Goal: Information Seeking & Learning: Learn about a topic

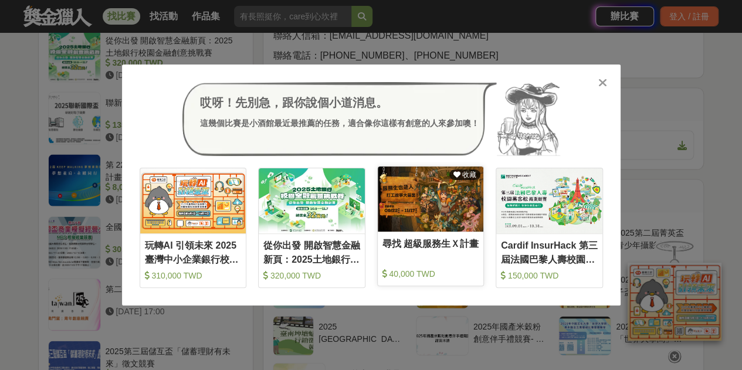
scroll to position [1180, 0]
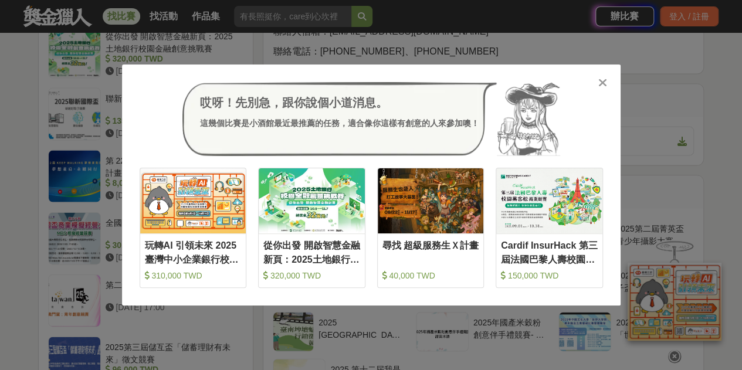
click at [606, 72] on div "哎呀！先別急，跟你說個小道消息。 這幾個比賽是小酒館最近最推薦的任務，適合像你這樣有創意的人來參加噢！ 收藏 玩轉AI 引領未來 2025臺灣中小企業銀行校園…" at bounding box center [371, 184] width 498 height 241
click at [605, 79] on icon at bounding box center [602, 83] width 9 height 12
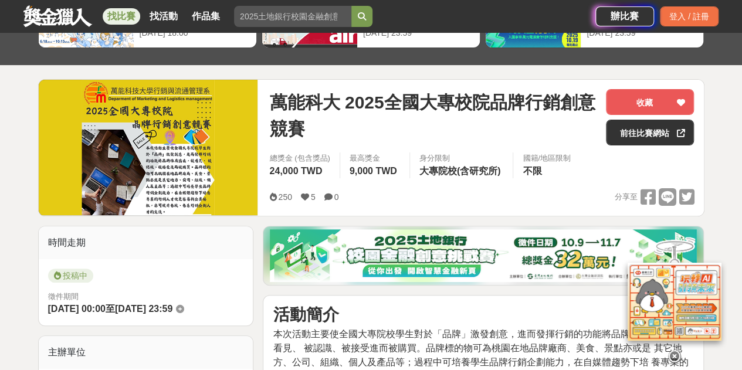
scroll to position [0, 0]
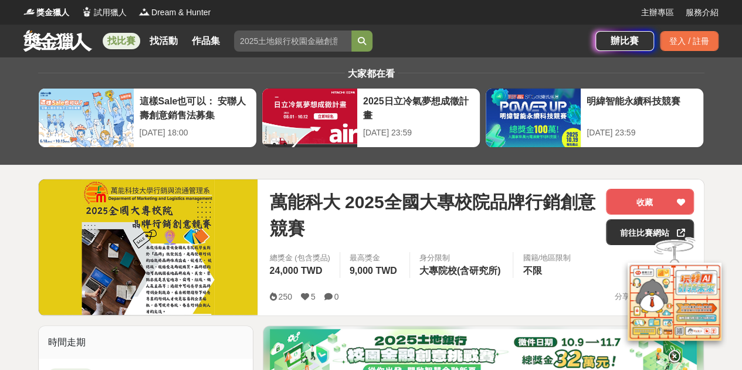
click at [122, 39] on link "找比賽" at bounding box center [122, 41] width 38 height 16
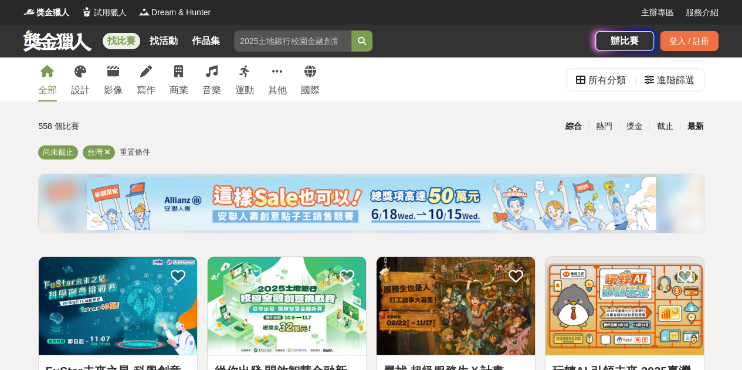
click at [609, 123] on div "最新" at bounding box center [695, 126] width 30 height 21
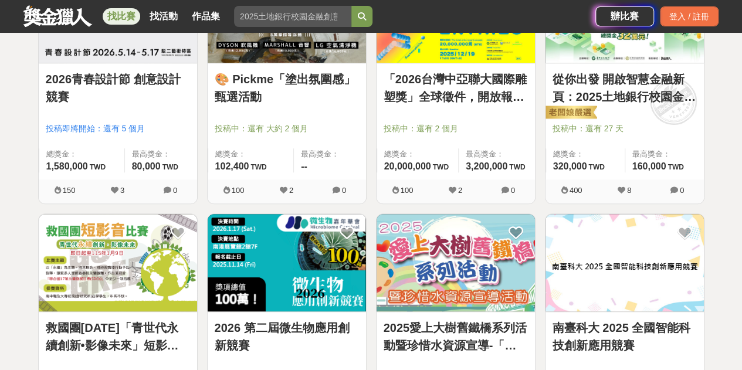
scroll to position [303, 0]
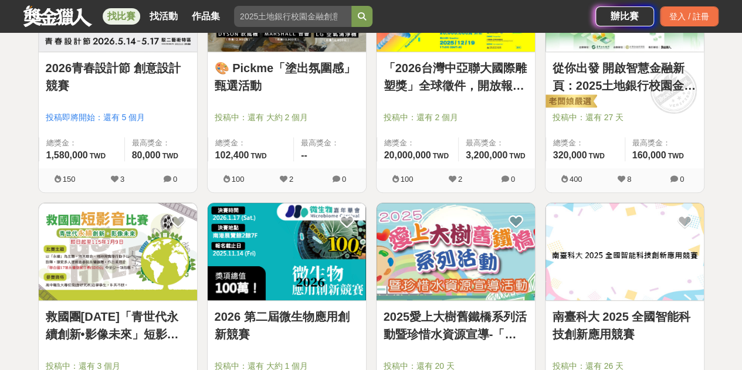
click at [281, 81] on link "🎨 Pickme「塗出氛圍感」甄選活動" at bounding box center [287, 76] width 144 height 35
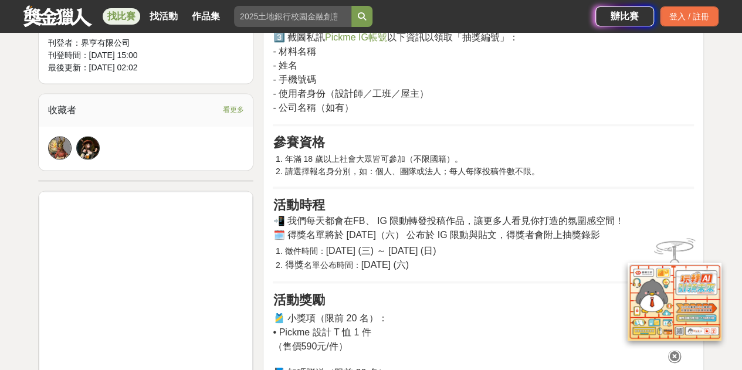
scroll to position [833, 0]
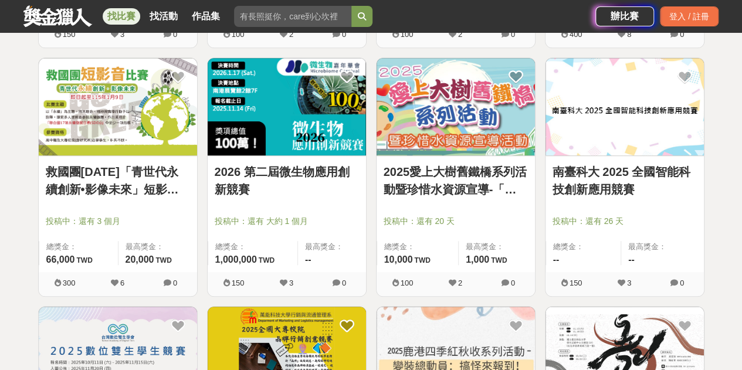
scroll to position [447, 0]
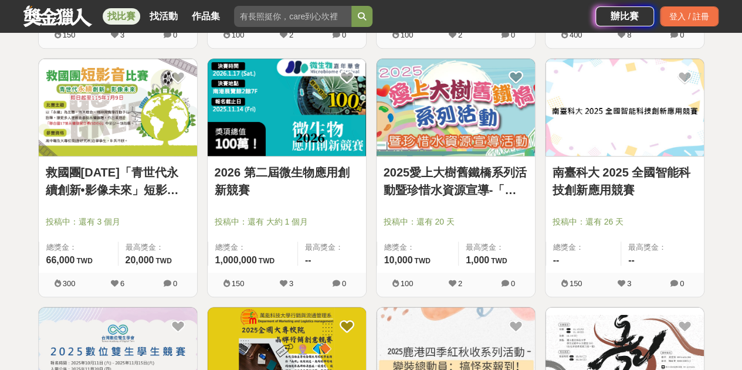
click at [609, 159] on div "南臺科大 2025 全國智能科技創新應用競賽 投稿中：還有 26 天 總獎金： -- 最高獎金： --" at bounding box center [624, 215] width 158 height 116
click at [609, 176] on link "南臺科大 2025 全國智能科技創新應用競賽" at bounding box center [624, 181] width 144 height 35
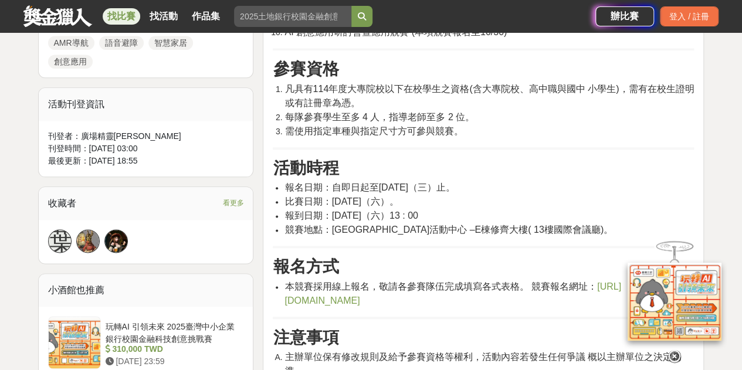
scroll to position [629, 0]
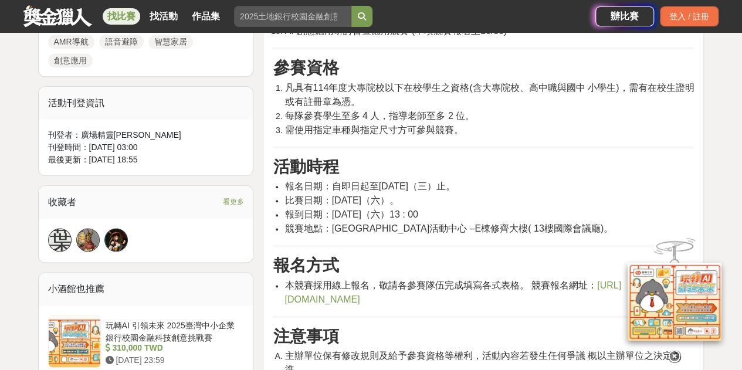
click at [364, 300] on span "https://forms.gle/aJMZkyqRxQ3PZGKf8" at bounding box center [452, 292] width 336 height 24
click at [398, 294] on span "https://forms.gle/aJMZkyqRxQ3PZGKf8" at bounding box center [452, 292] width 336 height 24
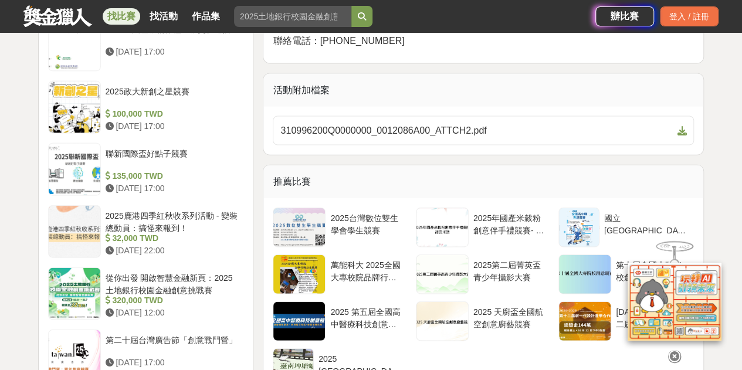
scroll to position [1236, 0]
click at [365, 131] on span "310996200Q0000000_0012086A00_ATTCH2.pdf" at bounding box center [476, 130] width 392 height 14
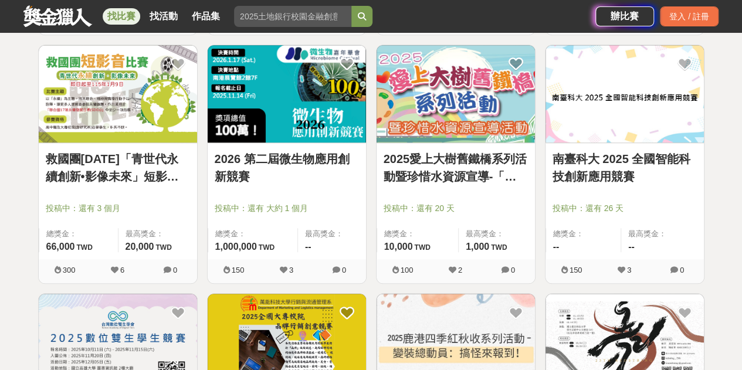
scroll to position [447, 0]
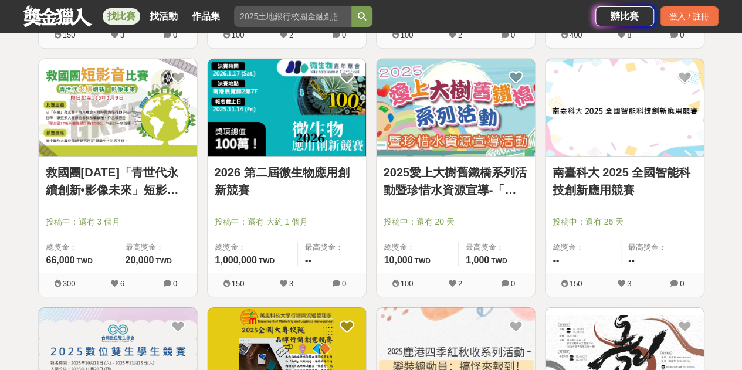
click at [237, 201] on div at bounding box center [290, 205] width 151 height 14
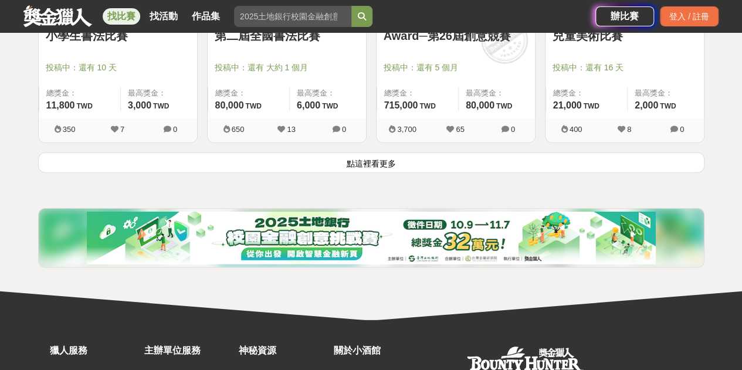
scroll to position [1599, 0]
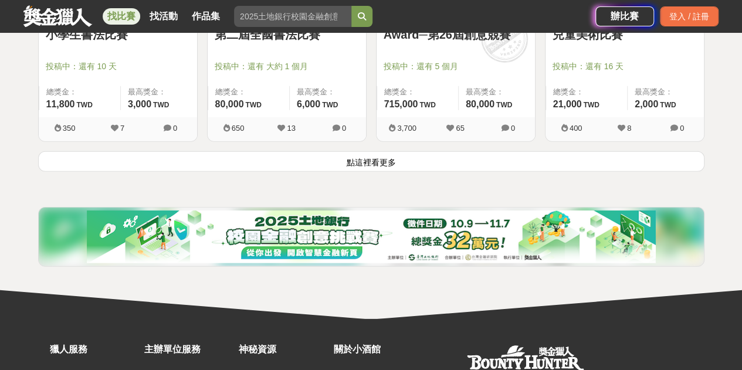
click at [401, 162] on button "點這裡看更多" at bounding box center [371, 161] width 666 height 21
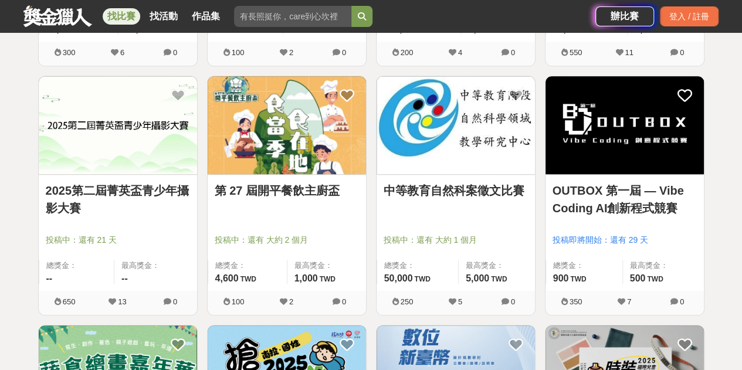
scroll to position [2671, 0]
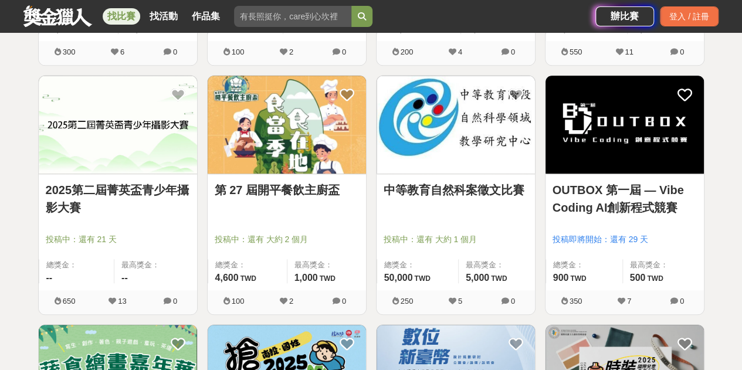
click at [560, 175] on div "OUTBOX 第一屆 — Vibe Coding AI創新程式競賽 投稿即將開始：還有 29 天 總獎金： 900 900 TWD 最高獎金： 500 TWD" at bounding box center [624, 232] width 158 height 116
click at [562, 188] on link "OUTBOX 第一屆 — Vibe Coding AI創新程式競賽" at bounding box center [624, 198] width 144 height 35
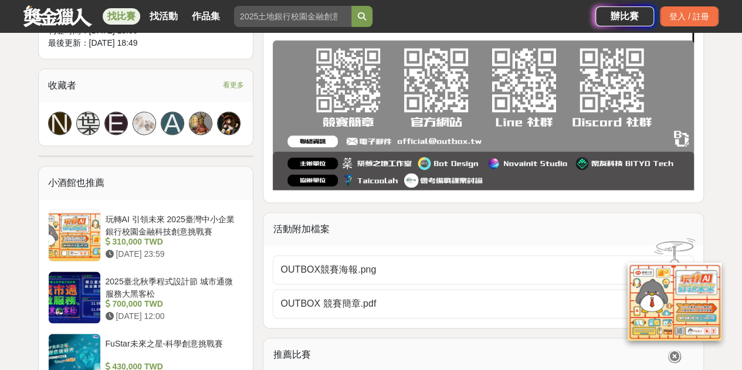
scroll to position [753, 0]
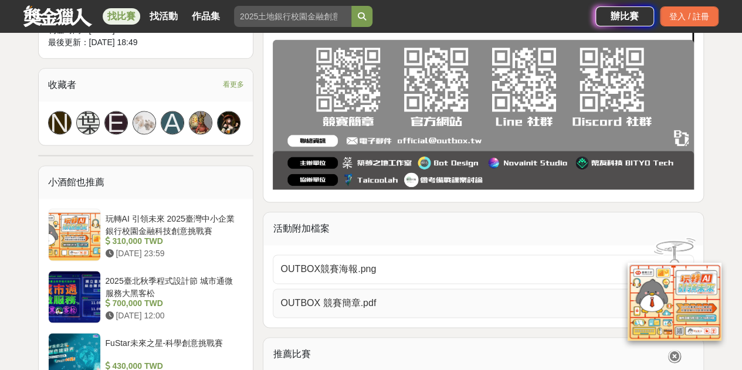
click at [418, 297] on span "OUTBOX 競賽簡章.pdf" at bounding box center [476, 303] width 392 height 14
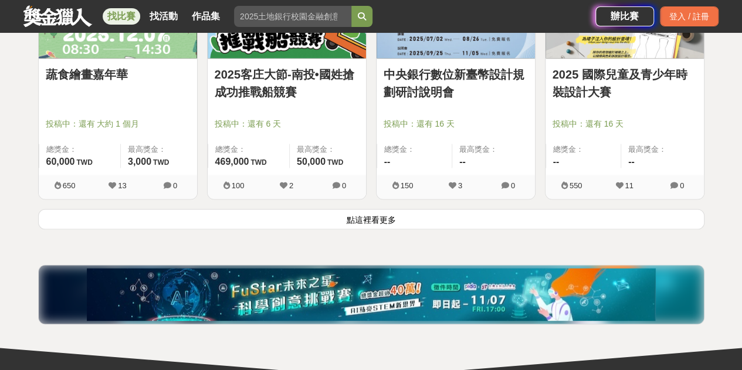
scroll to position [3036, 0]
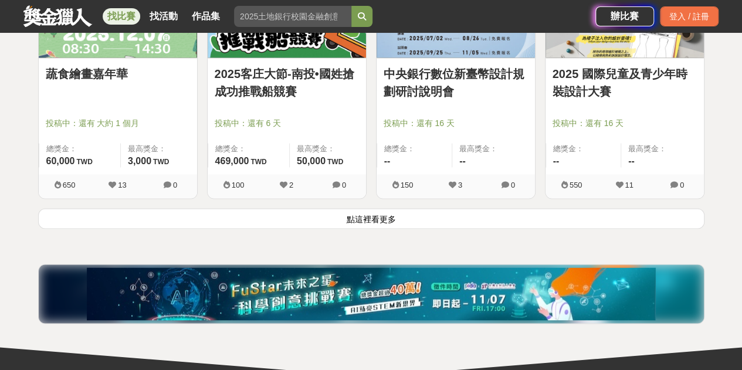
click at [383, 222] on button "點這裡看更多" at bounding box center [371, 218] width 666 height 21
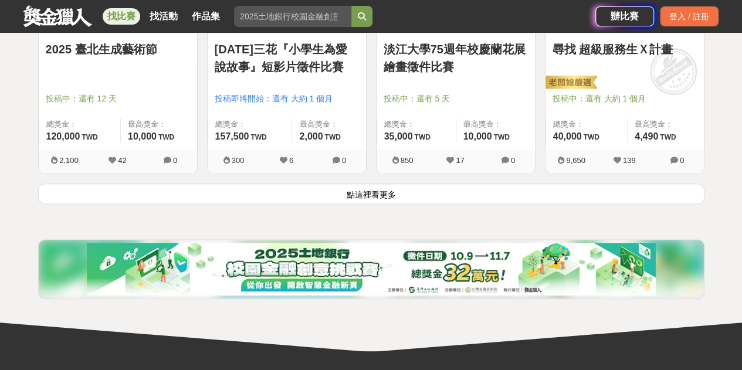
scroll to position [4556, 0]
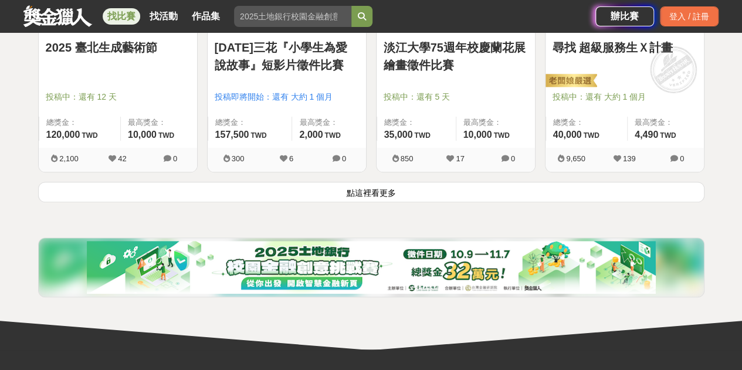
click at [332, 185] on button "點這裡看更多" at bounding box center [371, 192] width 666 height 21
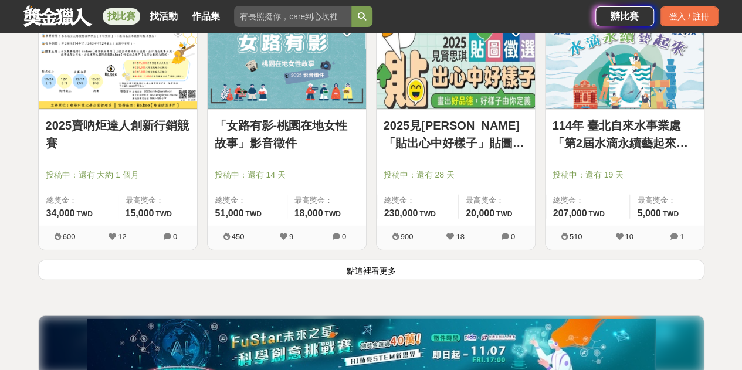
scroll to position [5972, 0]
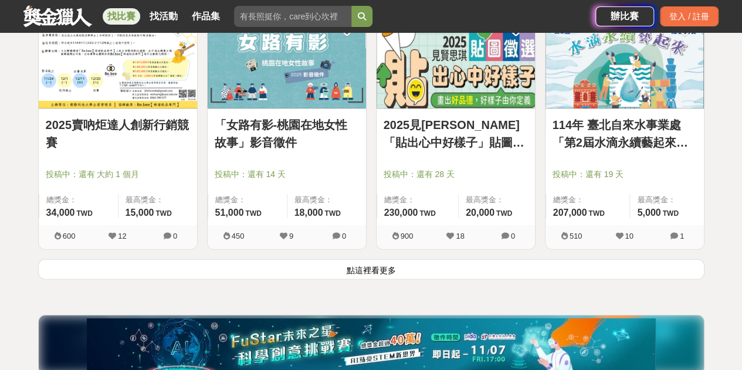
click at [307, 268] on button "點這裡看更多" at bounding box center [371, 269] width 666 height 21
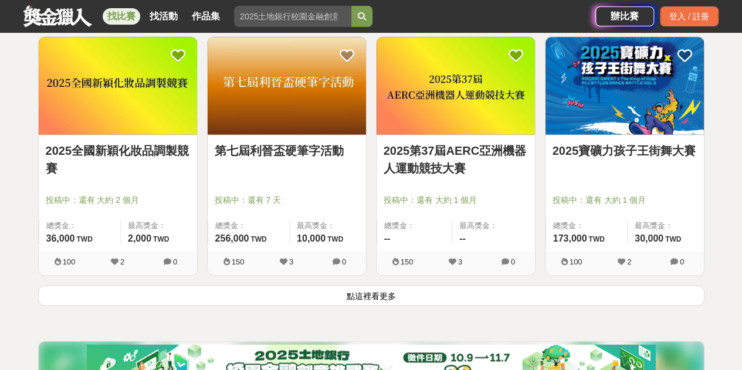
scroll to position [7441, 0]
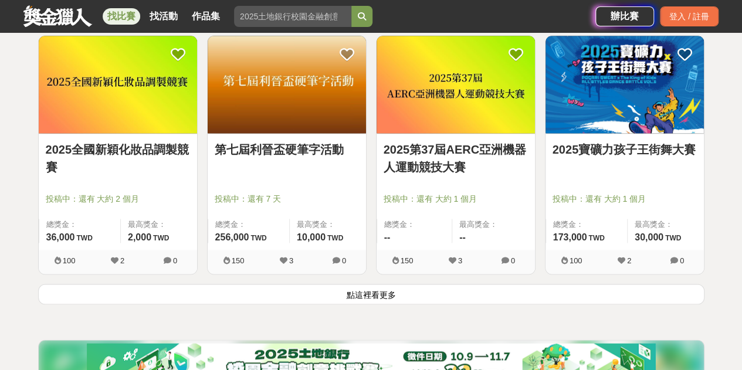
click at [192, 284] on button "點這裡看更多" at bounding box center [371, 294] width 666 height 21
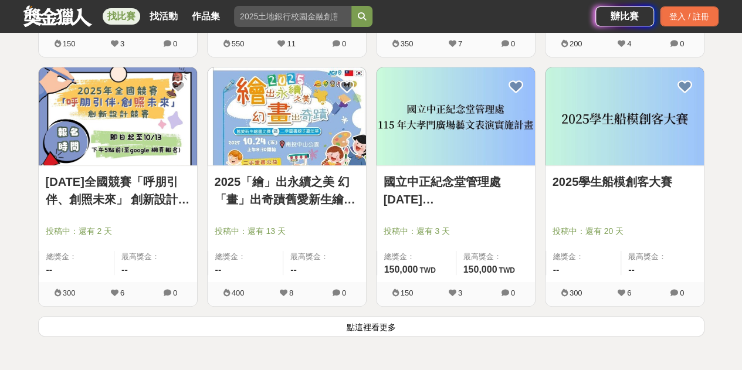
scroll to position [8903, 0]
click at [383, 315] on button "點這裡看更多" at bounding box center [371, 325] width 666 height 21
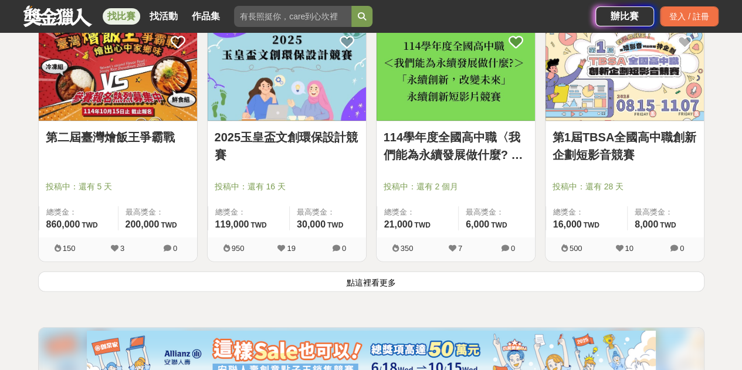
scroll to position [10438, 0]
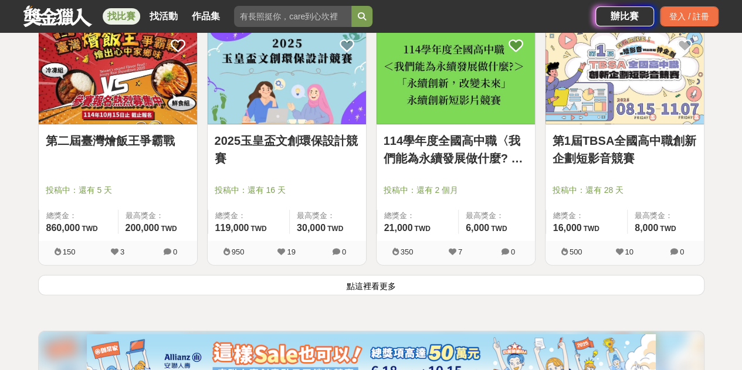
click at [299, 275] on button "點這裡看更多" at bounding box center [371, 285] width 666 height 21
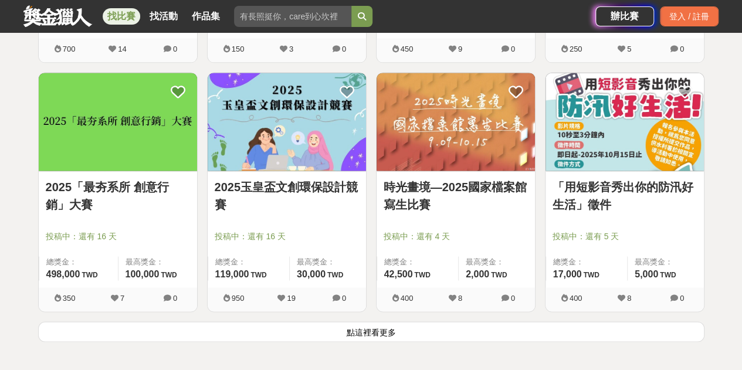
scroll to position [11887, 0]
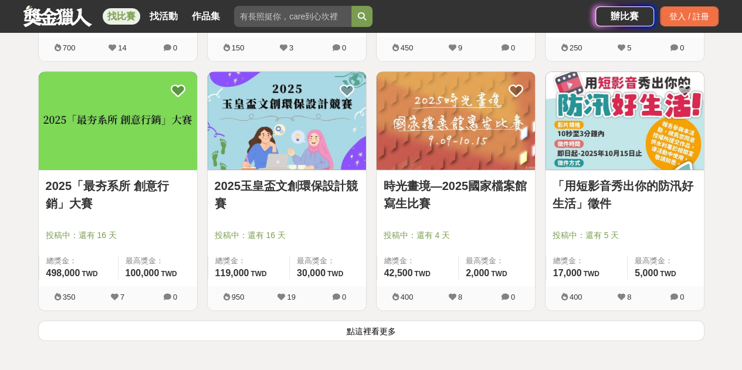
click at [183, 320] on button "點這裡看更多" at bounding box center [371, 330] width 666 height 21
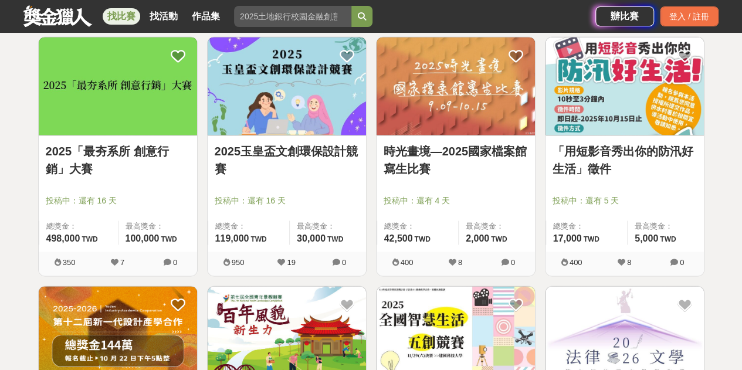
scroll to position [11922, 0]
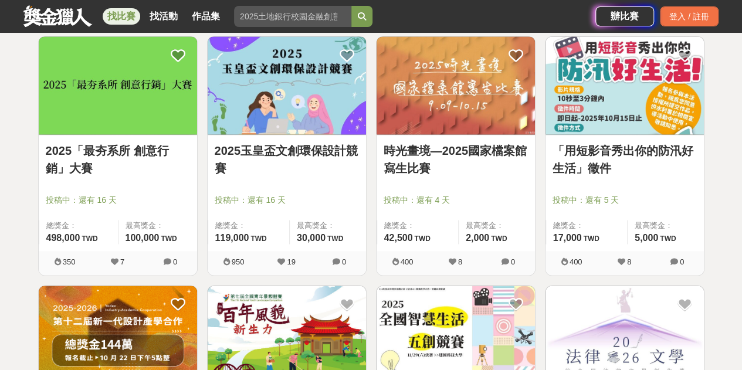
click at [82, 142] on link "2025「最夯系所 創意行銷」大賽" at bounding box center [118, 159] width 144 height 35
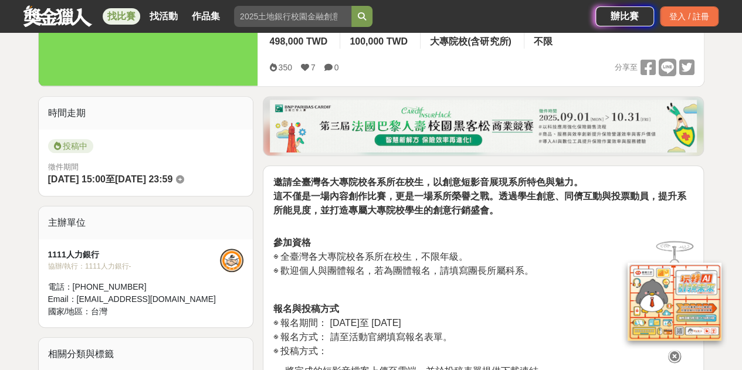
scroll to position [230, 0]
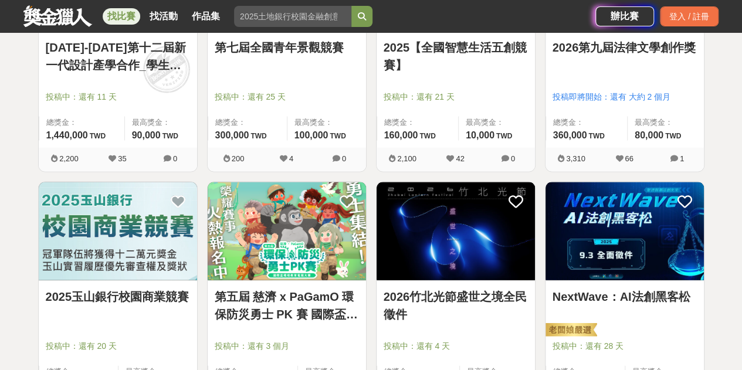
scroll to position [12278, 0]
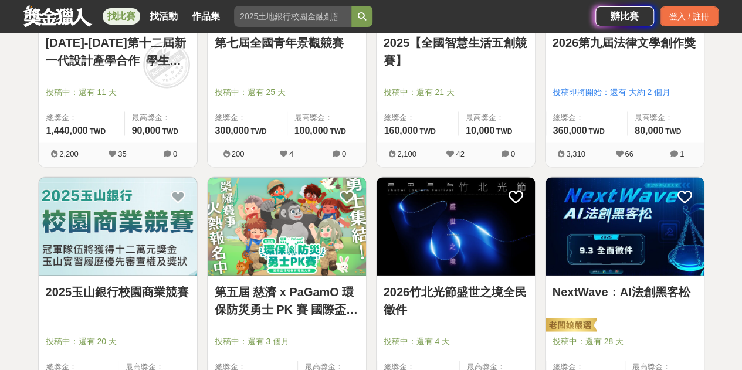
click at [425, 283] on link "2026竹北光節盛世之境全民徵件" at bounding box center [455, 300] width 144 height 35
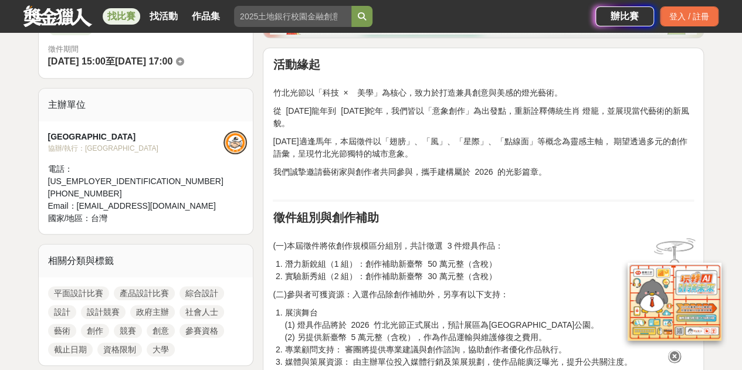
scroll to position [348, 0]
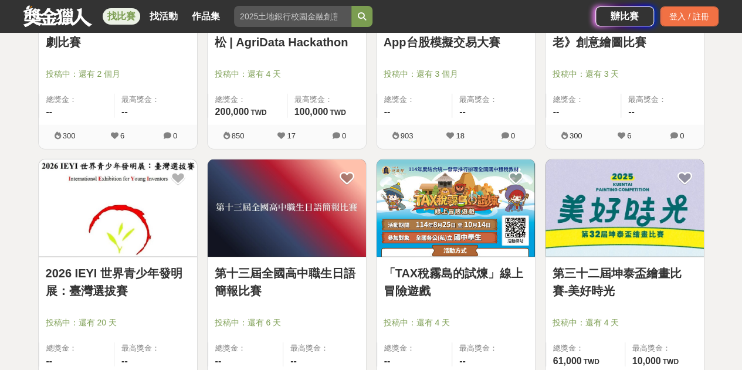
scroll to position [12796, 0]
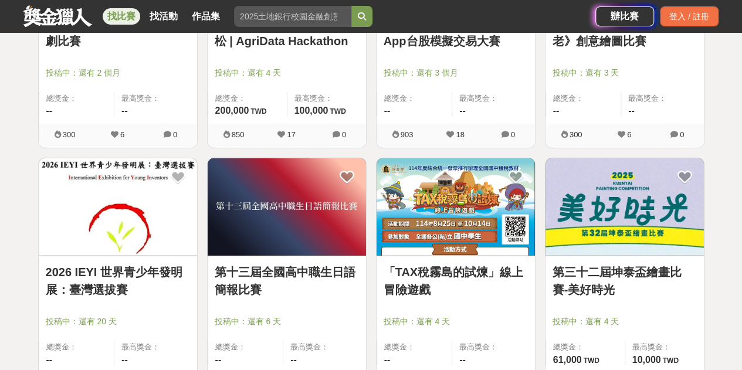
click at [272, 323] on div "第十三屆全國高中職生日語簡報比賽 投稿中：還有 6 天 總獎金： -- 最高獎金： --" at bounding box center [287, 314] width 158 height 116
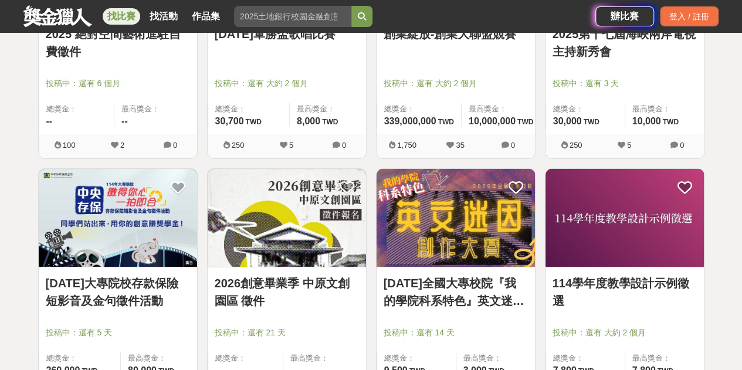
scroll to position [13311, 0]
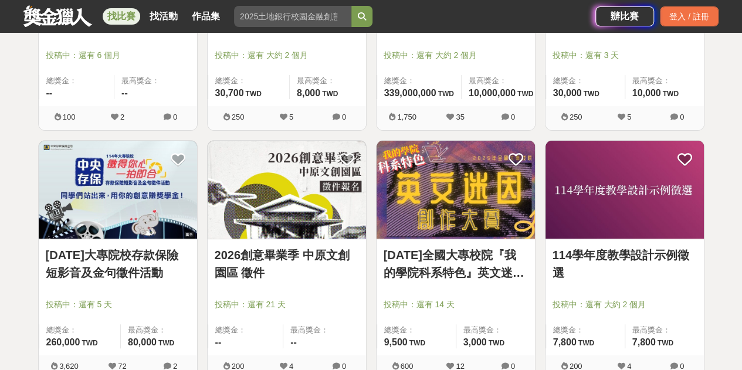
click at [435, 246] on link "2025 年全國大專校院『我的學院科系特色』英文迷因創作競賽" at bounding box center [455, 263] width 144 height 35
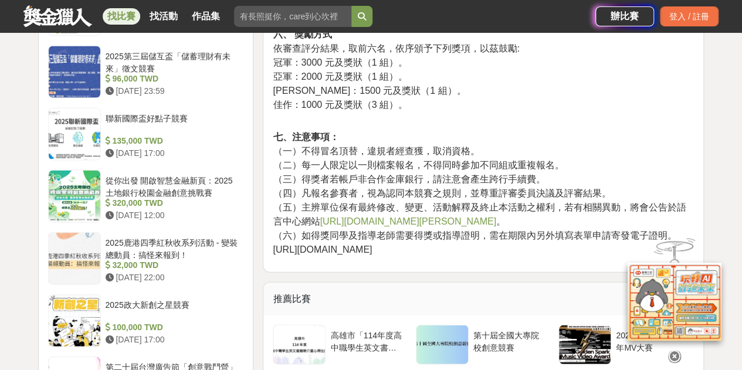
scroll to position [1202, 0]
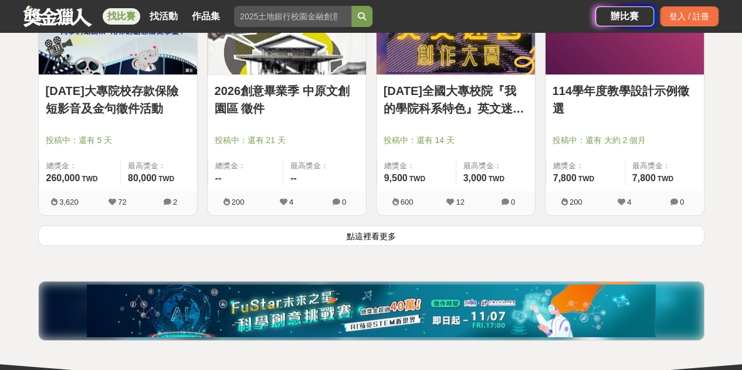
scroll to position [13476, 0]
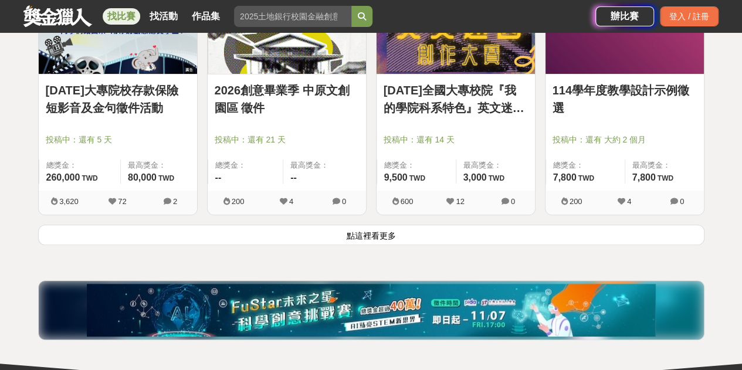
click at [327, 225] on button "點這裡看更多" at bounding box center [371, 235] width 666 height 21
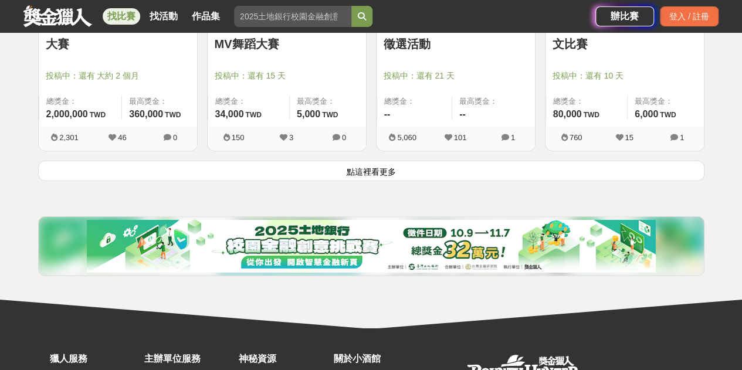
scroll to position [15033, 0]
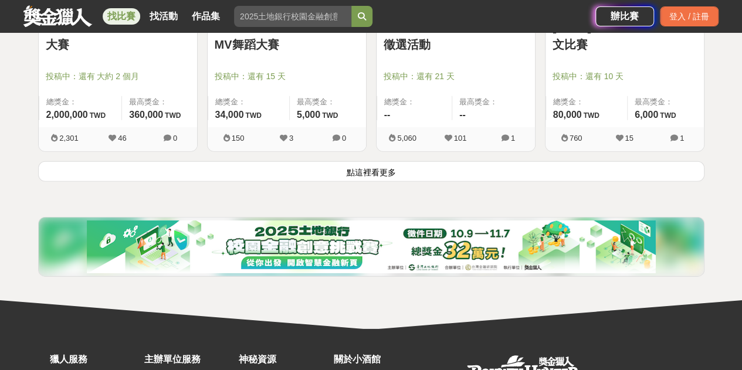
click at [303, 161] on button "點這裡看更多" at bounding box center [371, 171] width 666 height 21
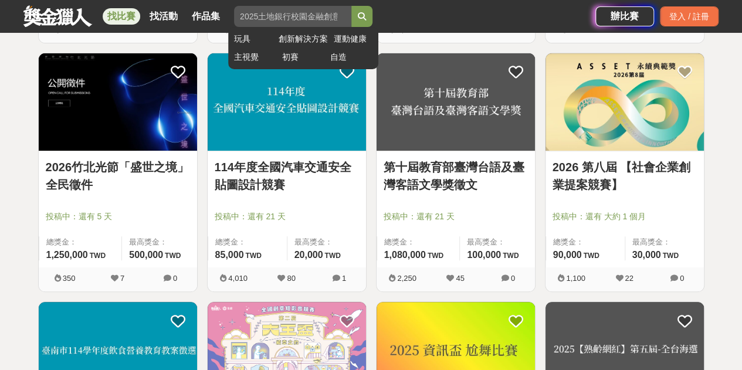
scroll to position [15639, 0]
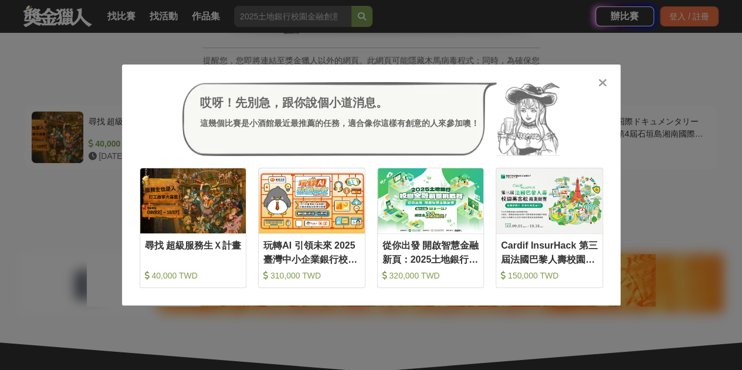
scroll to position [196, 0]
click at [600, 83] on icon at bounding box center [602, 83] width 9 height 12
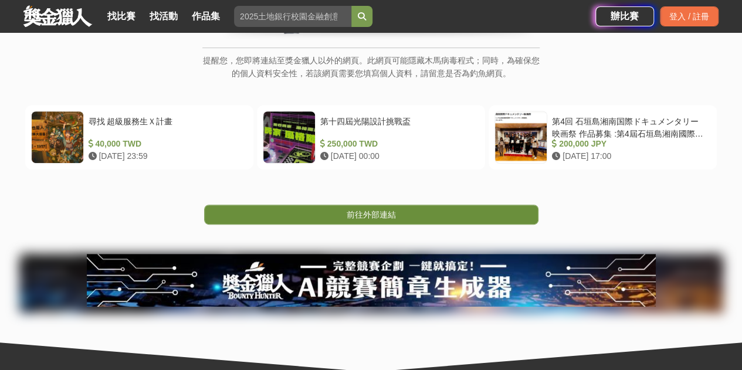
click at [361, 216] on span "前往外部連結" at bounding box center [371, 214] width 49 height 9
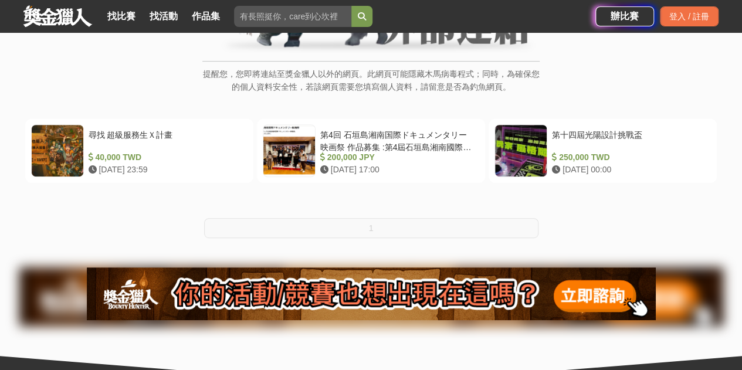
scroll to position [183, 0]
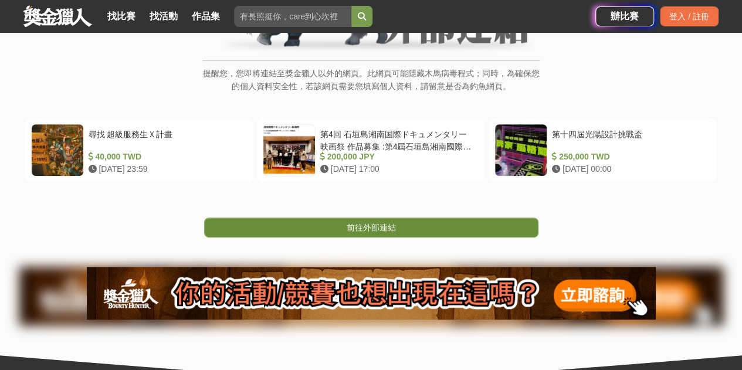
click at [354, 227] on span "前往外部連結" at bounding box center [371, 227] width 49 height 9
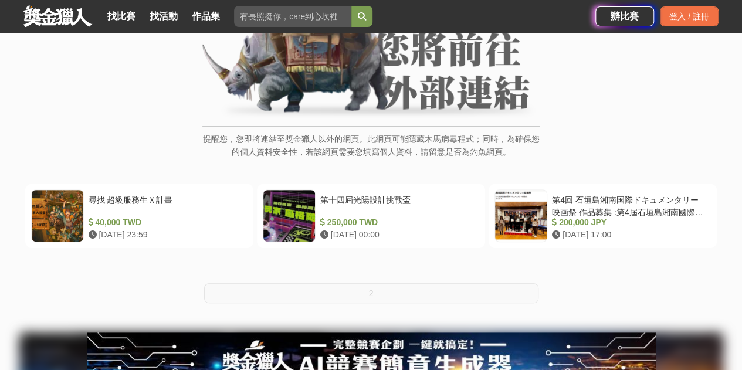
scroll to position [123, 0]
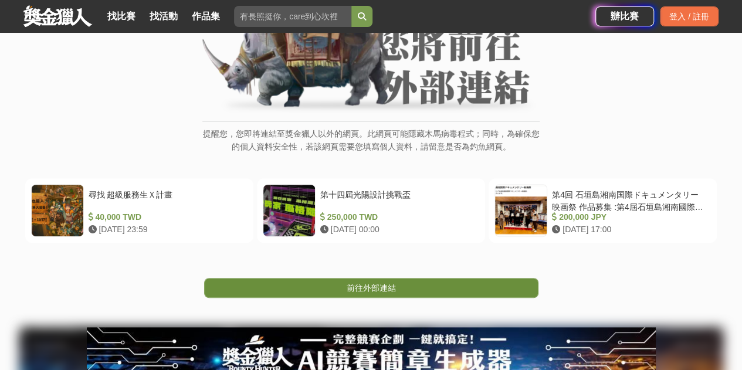
click at [359, 286] on span "前往外部連結" at bounding box center [371, 287] width 49 height 9
